Goal: Task Accomplishment & Management: Use online tool/utility

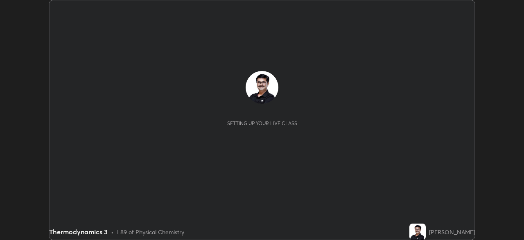
scroll to position [240, 524]
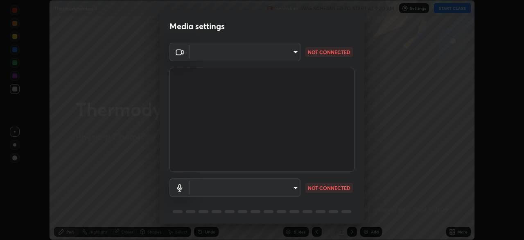
type input "05730faa116fe893cb3bfff37bc48e03cda79a540a9a2906e08a5a6a13fc8772"
click at [297, 188] on body "Erase all Thermodynamics 3 Recording WAS SCHEDULED TO START AT 9:30 AM Settings…" at bounding box center [262, 120] width 524 height 240
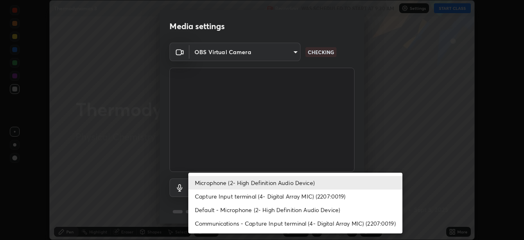
click at [280, 210] on li "Default - Microphone (2- High Definition Audio Device)" at bounding box center [295, 210] width 214 height 14
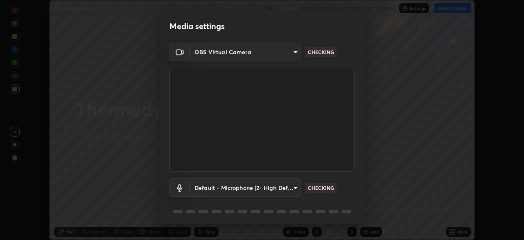
type input "default"
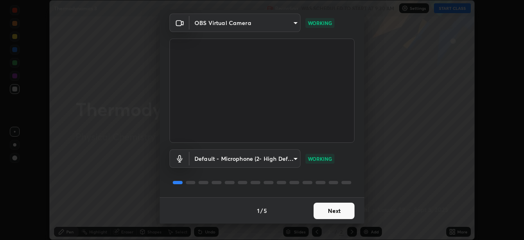
click at [343, 211] on button "Next" at bounding box center [334, 210] width 41 height 16
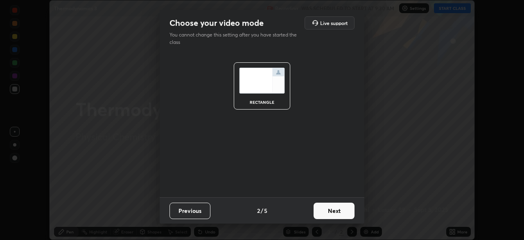
click at [340, 213] on button "Next" at bounding box center [334, 210] width 41 height 16
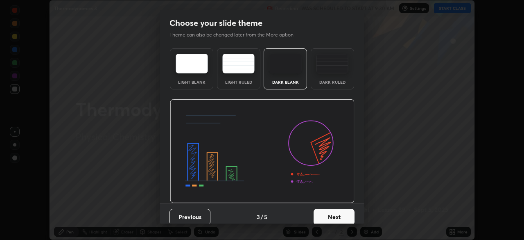
click at [341, 215] on button "Next" at bounding box center [334, 217] width 41 height 16
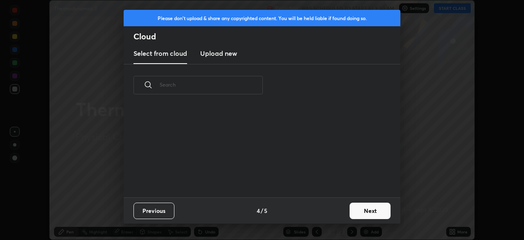
scroll to position [91, 263]
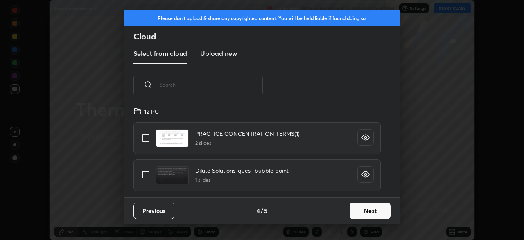
click at [369, 211] on button "Next" at bounding box center [370, 210] width 41 height 16
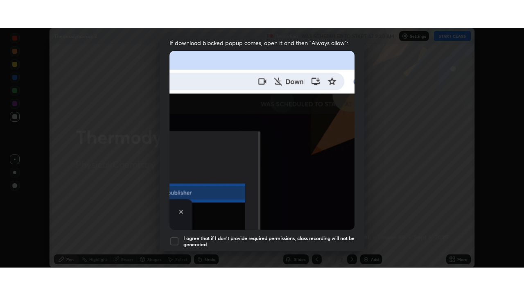
scroll to position [196, 0]
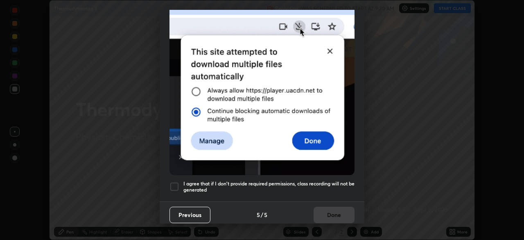
click at [176, 181] on div at bounding box center [175, 186] width 10 height 10
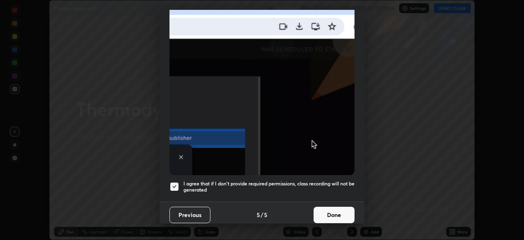
click at [333, 211] on button "Done" at bounding box center [334, 214] width 41 height 16
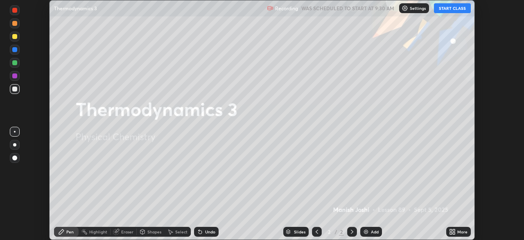
click at [449, 9] on button "START CLASS" at bounding box center [452, 8] width 37 height 10
click at [453, 230] on icon at bounding box center [454, 230] width 2 height 2
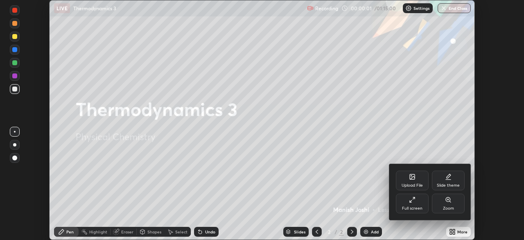
click at [415, 202] on icon at bounding box center [412, 199] width 7 height 7
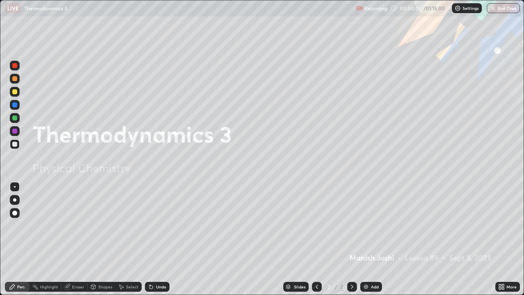
scroll to position [295, 524]
click at [366, 239] on img at bounding box center [366, 287] width 7 height 7
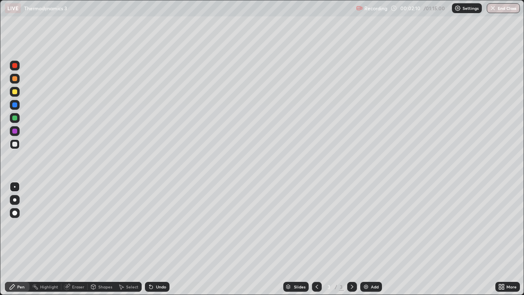
click at [16, 92] on div at bounding box center [14, 91] width 5 height 5
click at [18, 239] on div "Pen" at bounding box center [17, 287] width 25 height 10
click at [16, 93] on div at bounding box center [14, 91] width 5 height 5
click at [156, 239] on div "Undo" at bounding box center [157, 287] width 25 height 10
click at [159, 239] on div "Undo" at bounding box center [161, 287] width 10 height 4
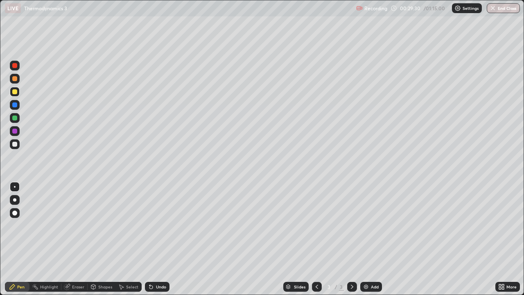
click at [157, 239] on div "Undo" at bounding box center [161, 287] width 10 height 4
